Goal: Information Seeking & Learning: Learn about a topic

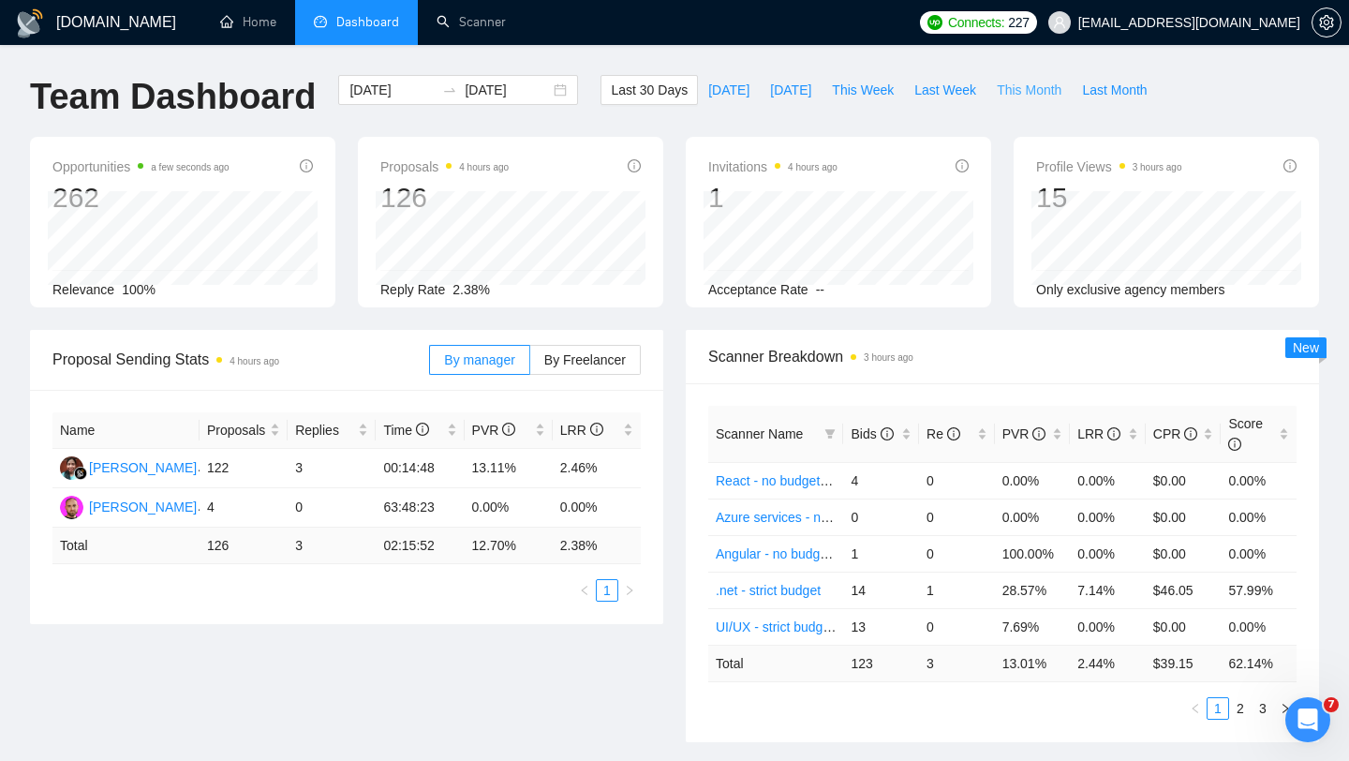
click at [1026, 93] on span "This Month" at bounding box center [1029, 90] width 65 height 21
type input "2025-10-01"
type input "2025-10-31"
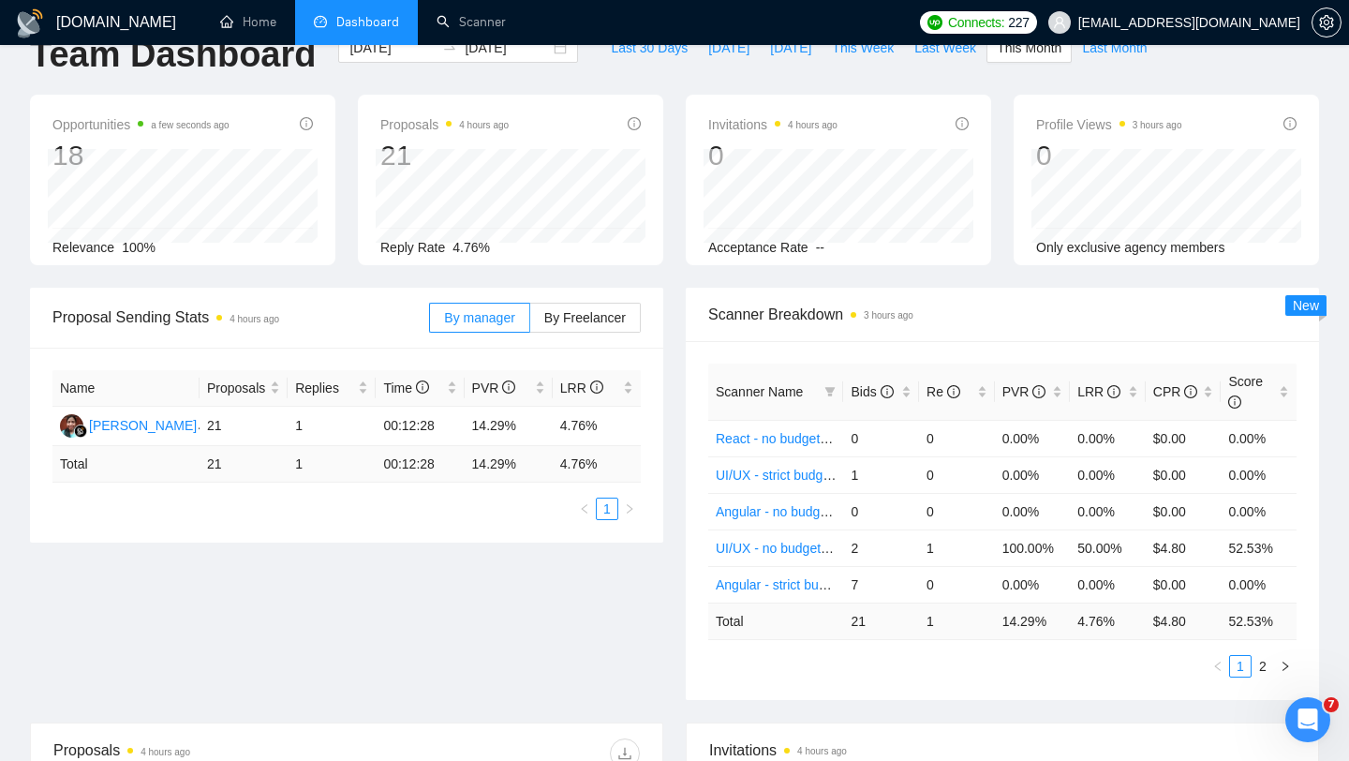
scroll to position [41, 0]
click at [605, 317] on span "By Freelancer" at bounding box center [585, 318] width 82 height 15
click at [530, 323] on input "By Freelancer" at bounding box center [530, 323] width 0 height 0
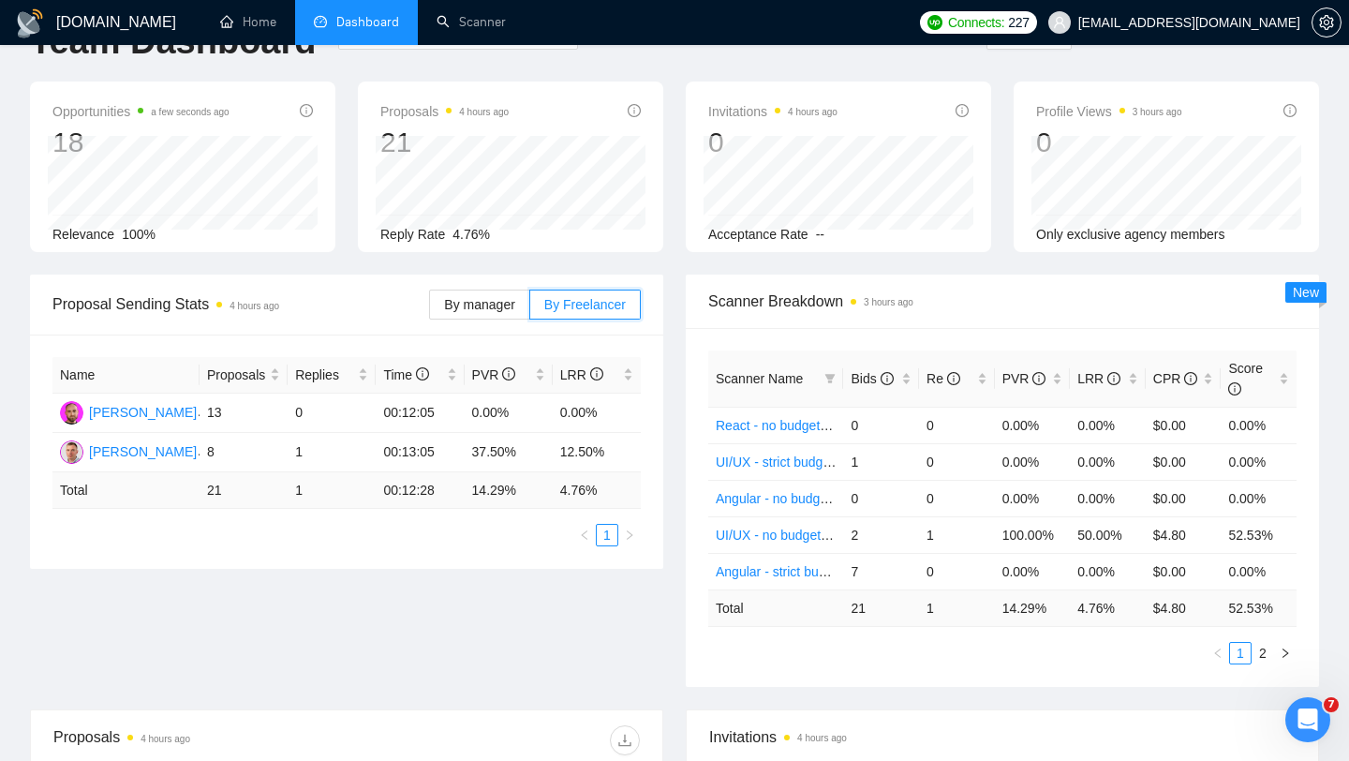
scroll to position [0, 0]
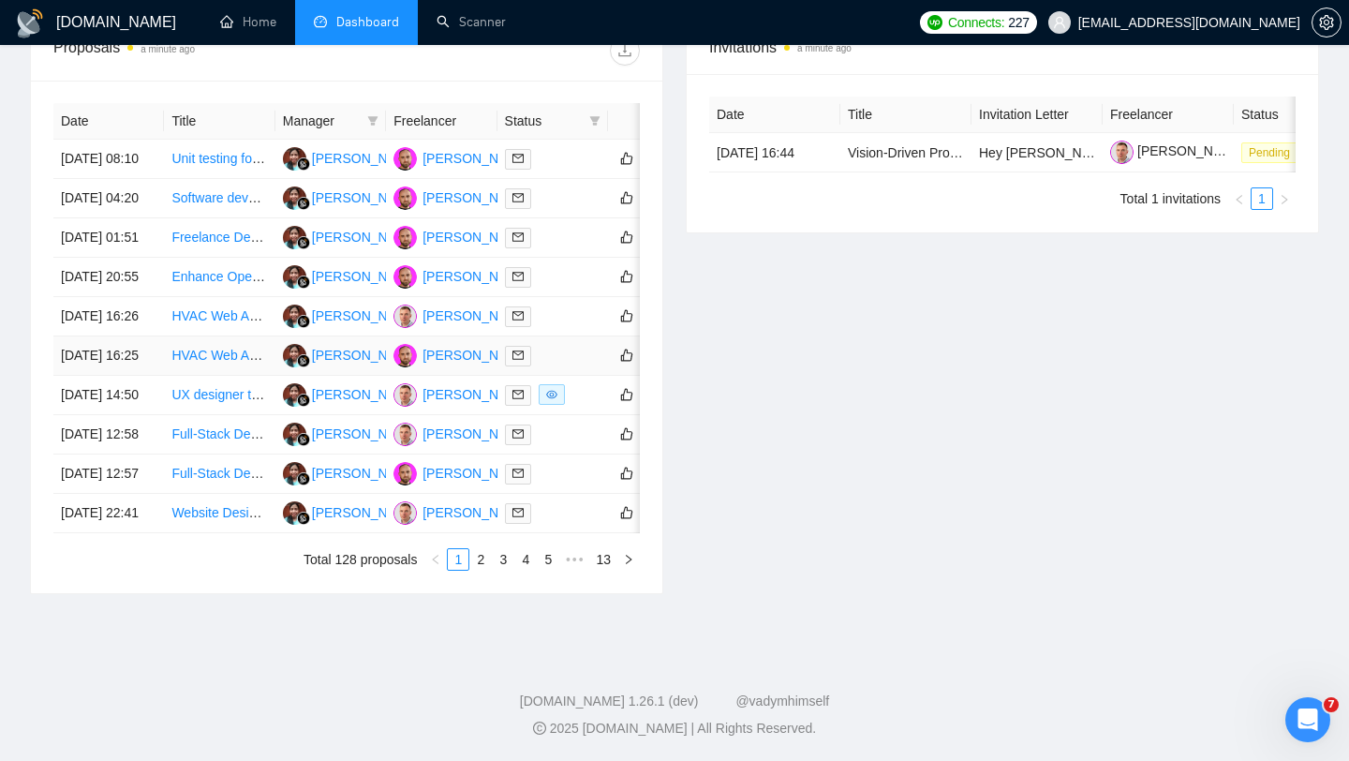
scroll to position [779, 0]
click at [237, 284] on link "Enhance Open Source Affine Block Editor" at bounding box center [292, 276] width 243 height 15
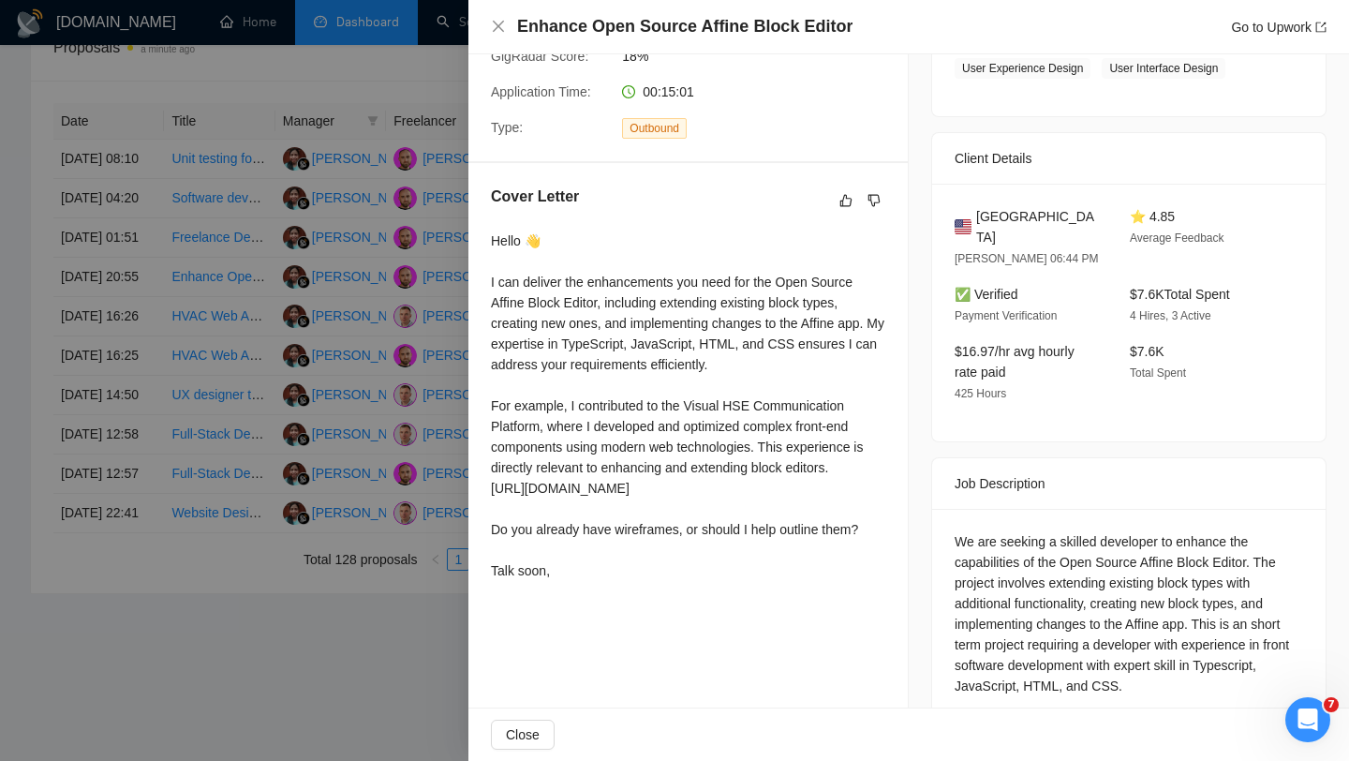
scroll to position [401, 0]
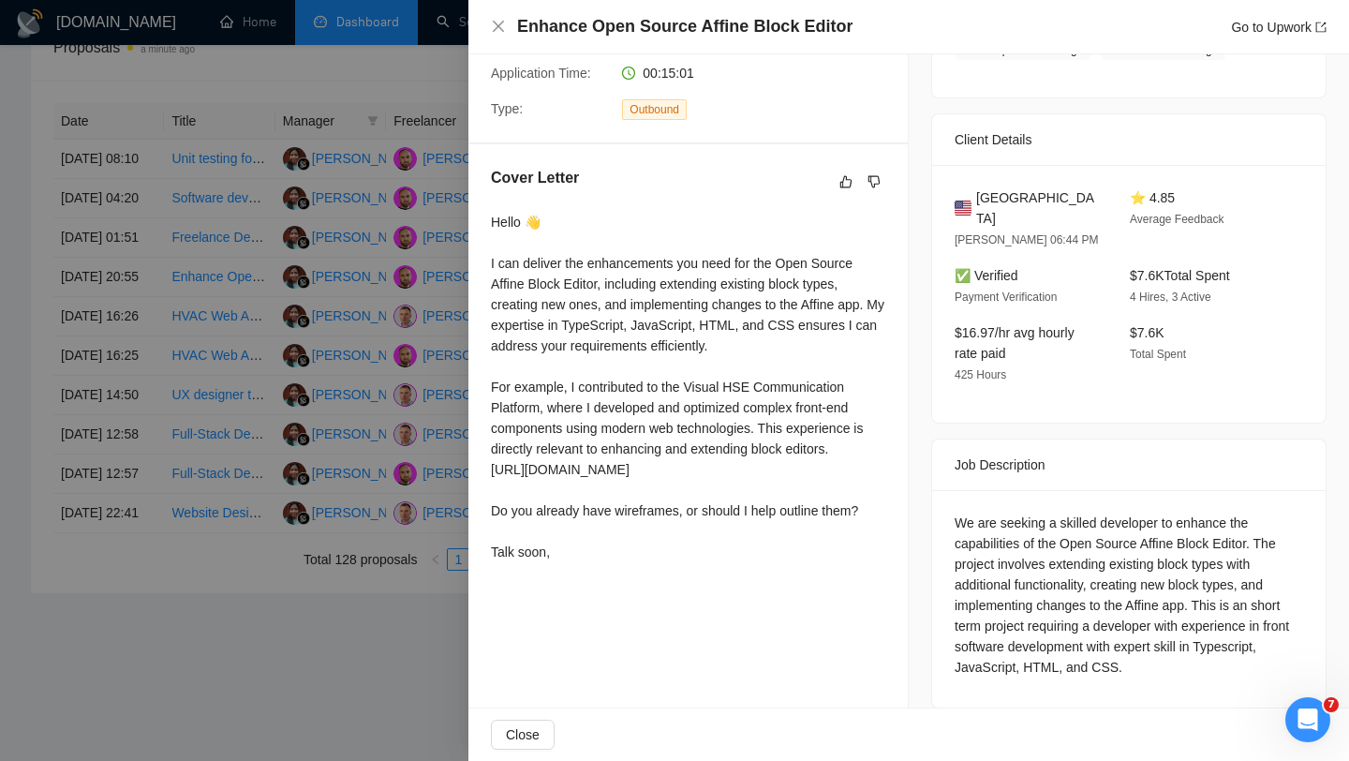
click at [1182, 603] on div "We are seeking a skilled developer to enhance the capabilities of the Open Sour…" at bounding box center [1129, 595] width 349 height 165
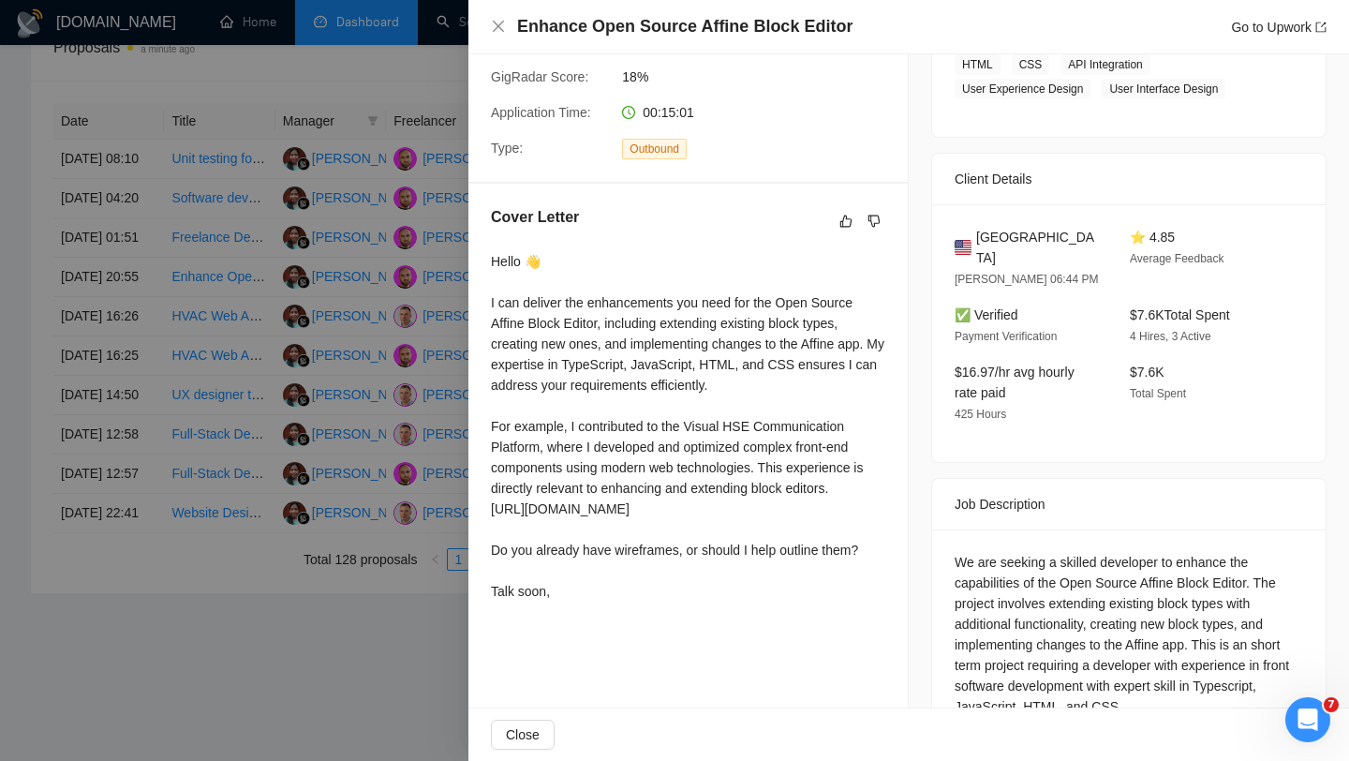
scroll to position [0, 0]
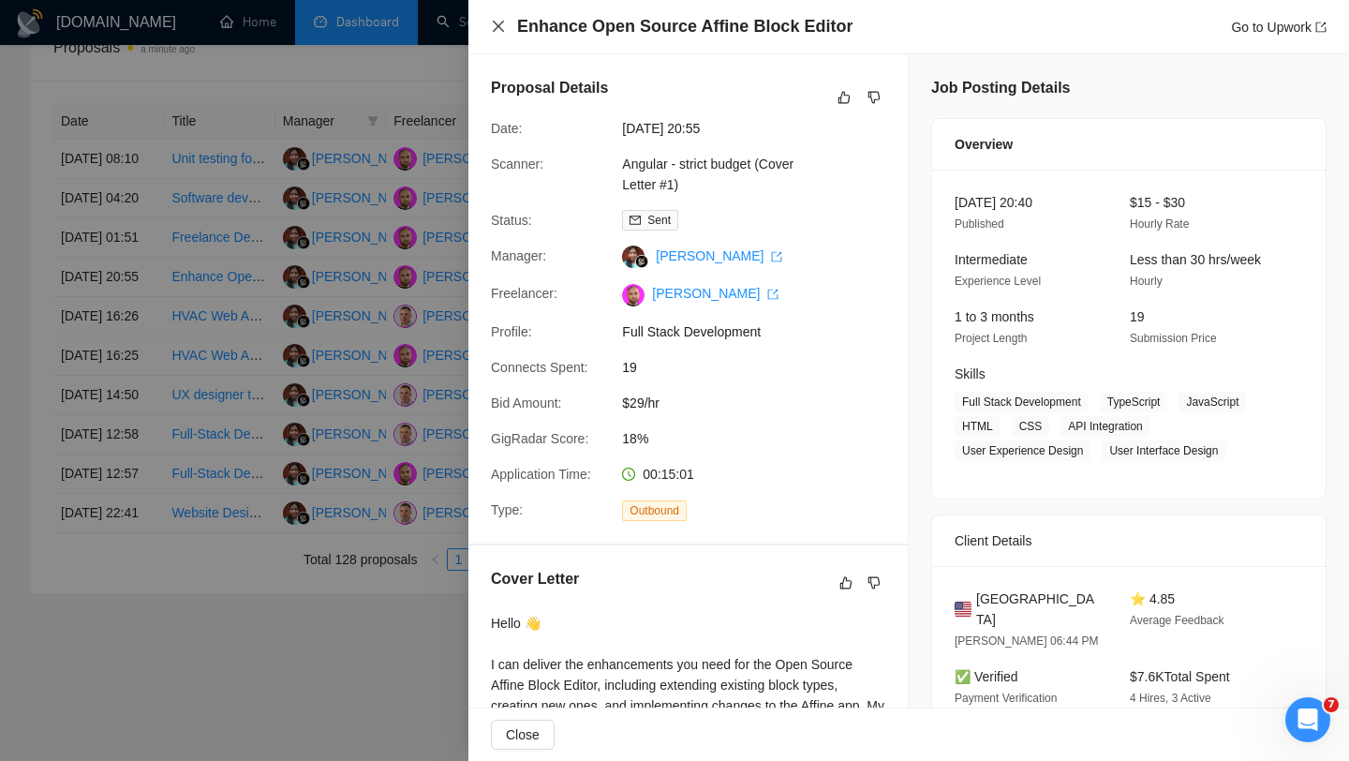
click at [498, 31] on icon "close" at bounding box center [498, 26] width 15 height 15
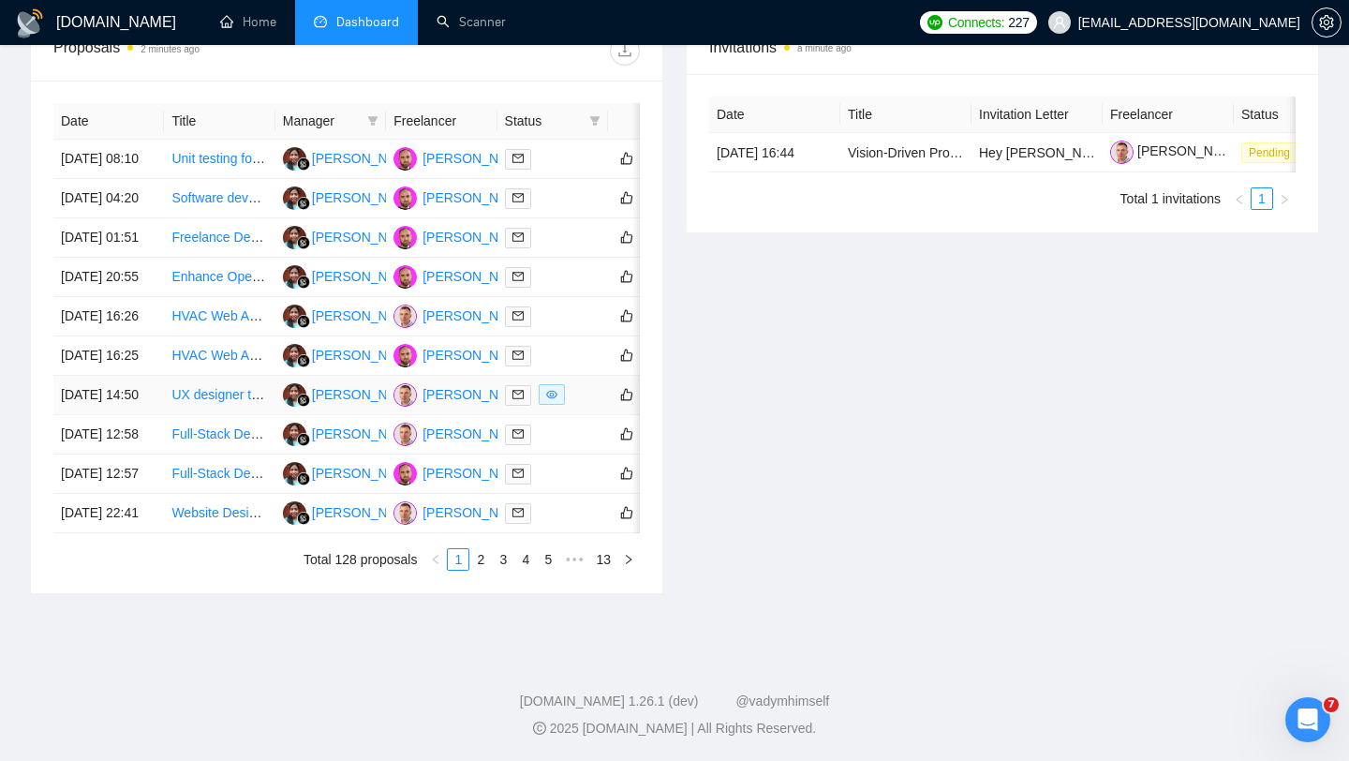
click at [582, 406] on div at bounding box center [553, 395] width 96 height 22
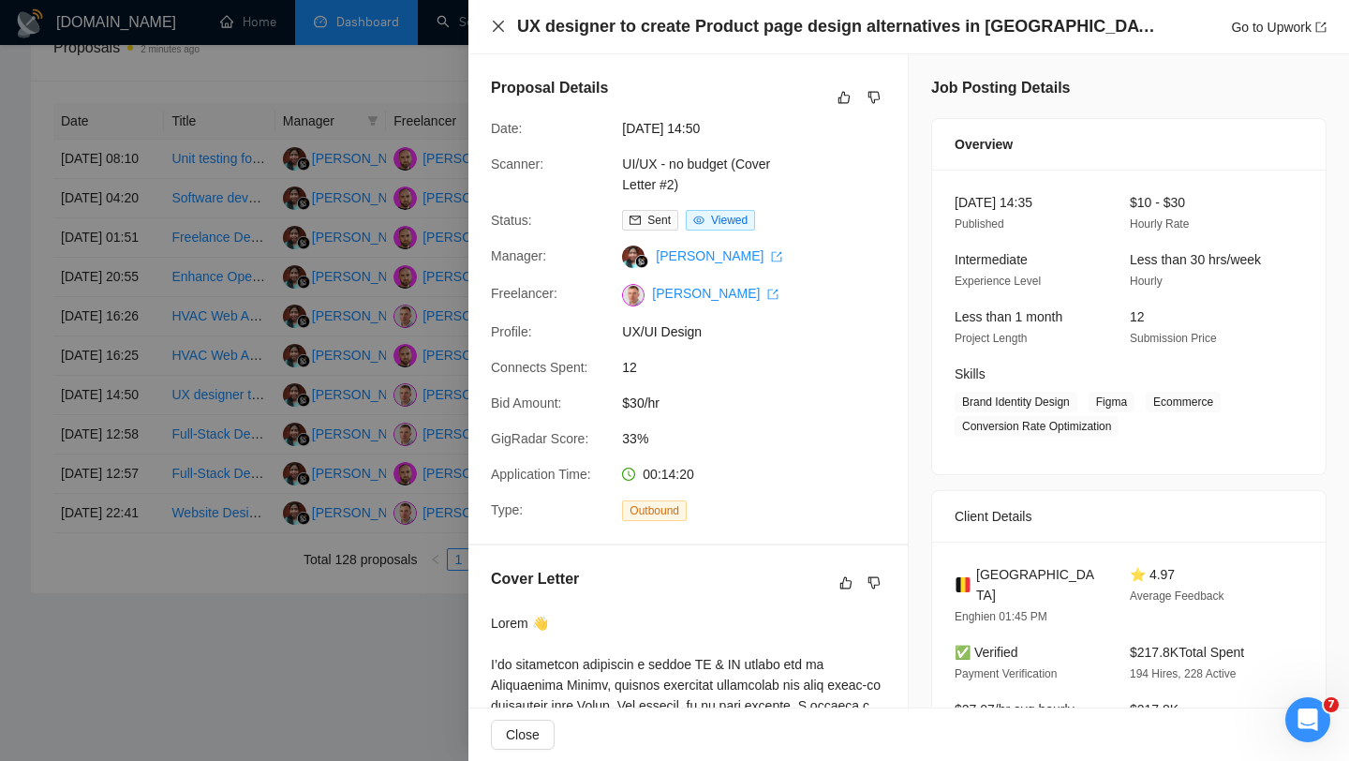
click at [500, 22] on icon "close" at bounding box center [498, 26] width 15 height 15
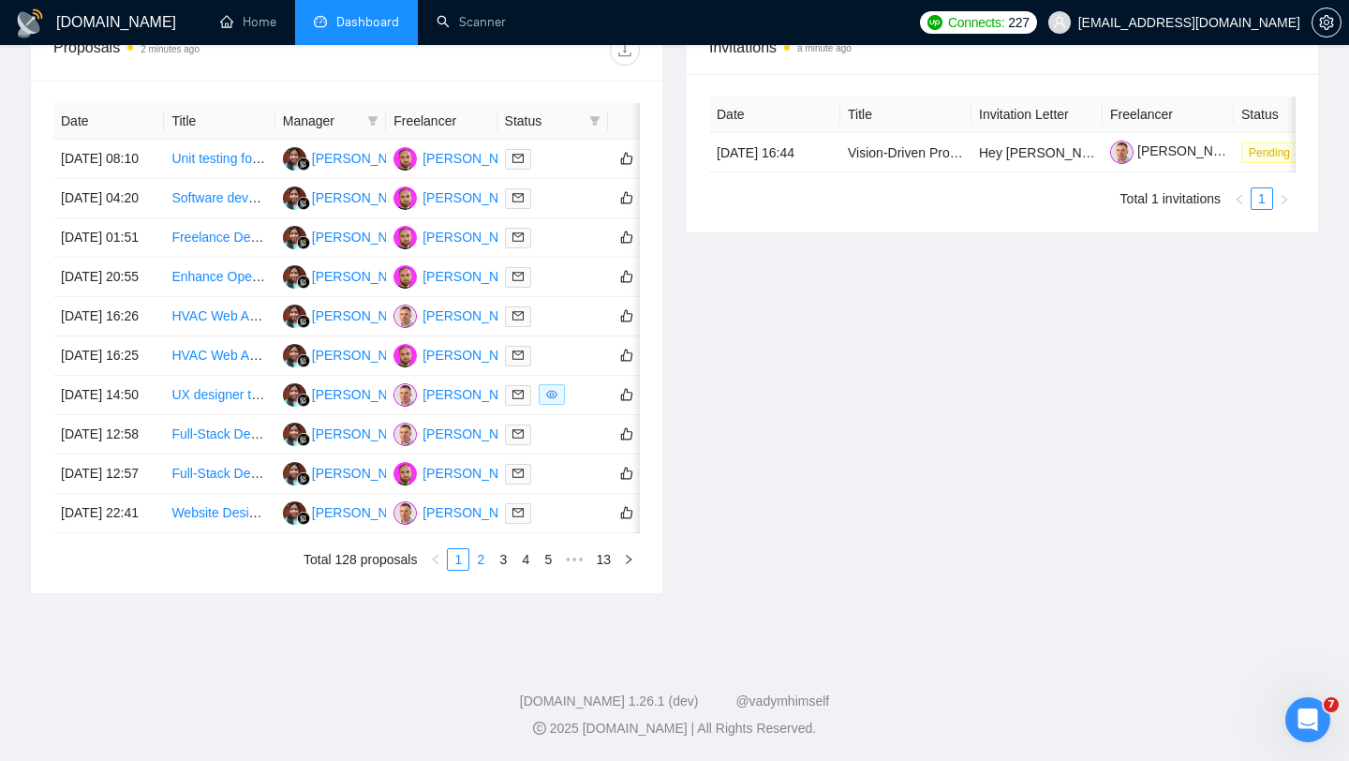
click at [487, 570] on link "2" at bounding box center [480, 559] width 21 height 21
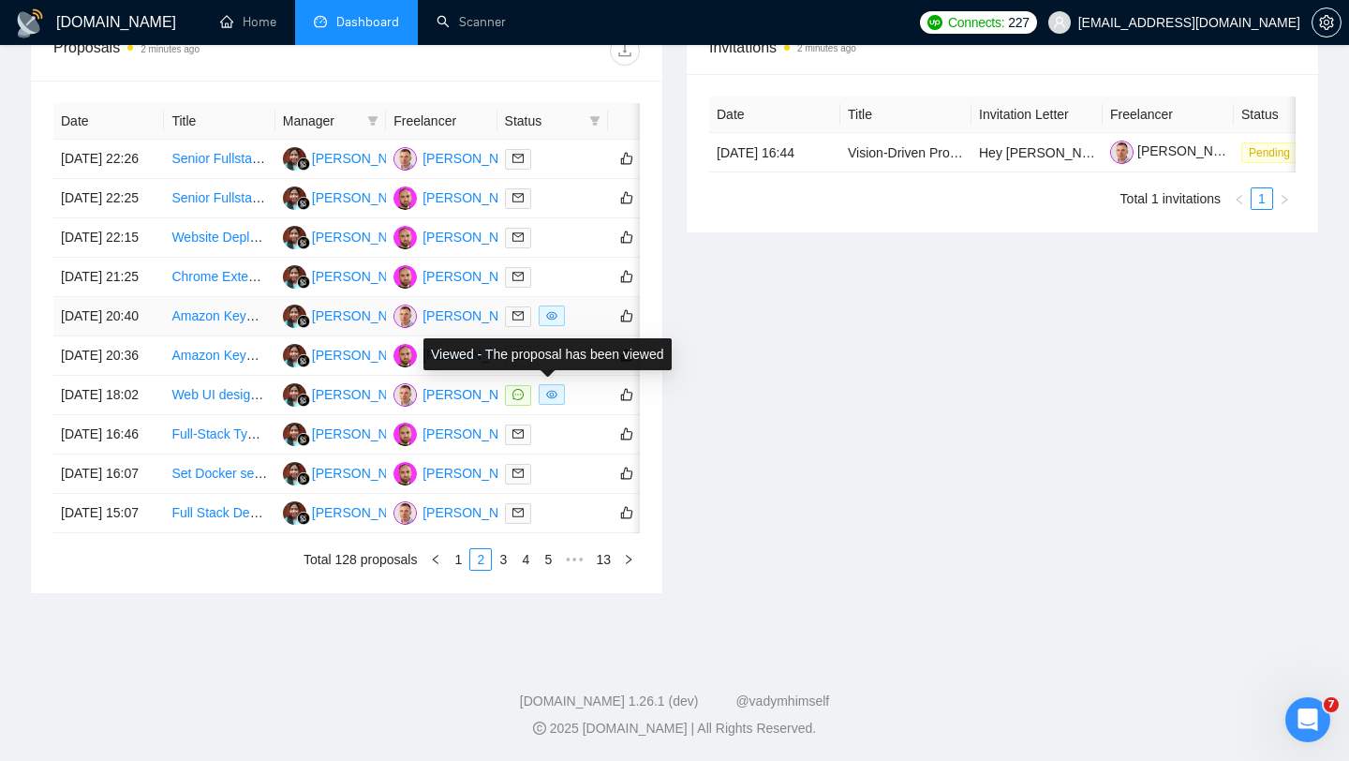
click at [583, 327] on div at bounding box center [553, 316] width 96 height 22
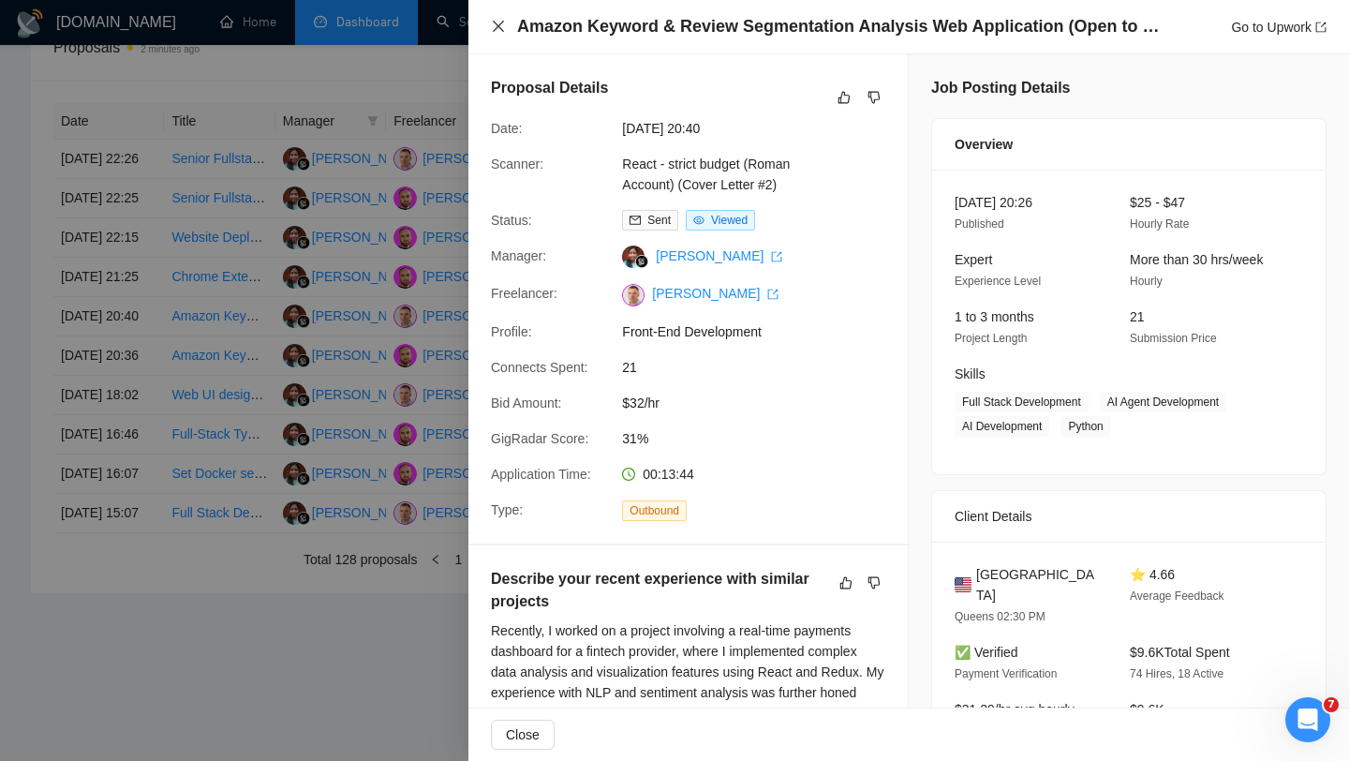
click at [499, 23] on icon "close" at bounding box center [498, 26] width 15 height 15
